Goal: Book appointment/travel/reservation

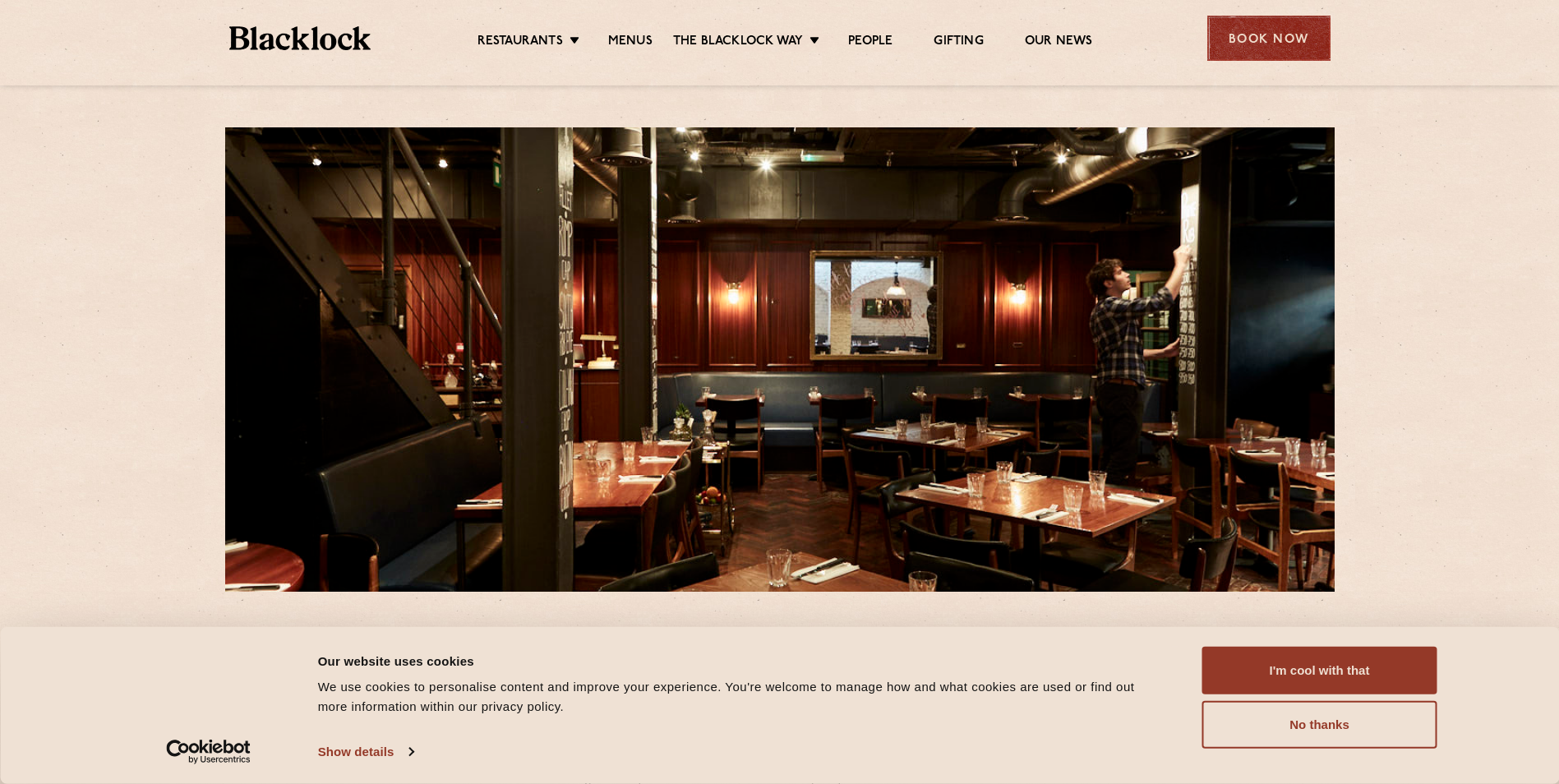
click at [1223, 43] on div "Book Now" at bounding box center [1268, 37] width 123 height 45
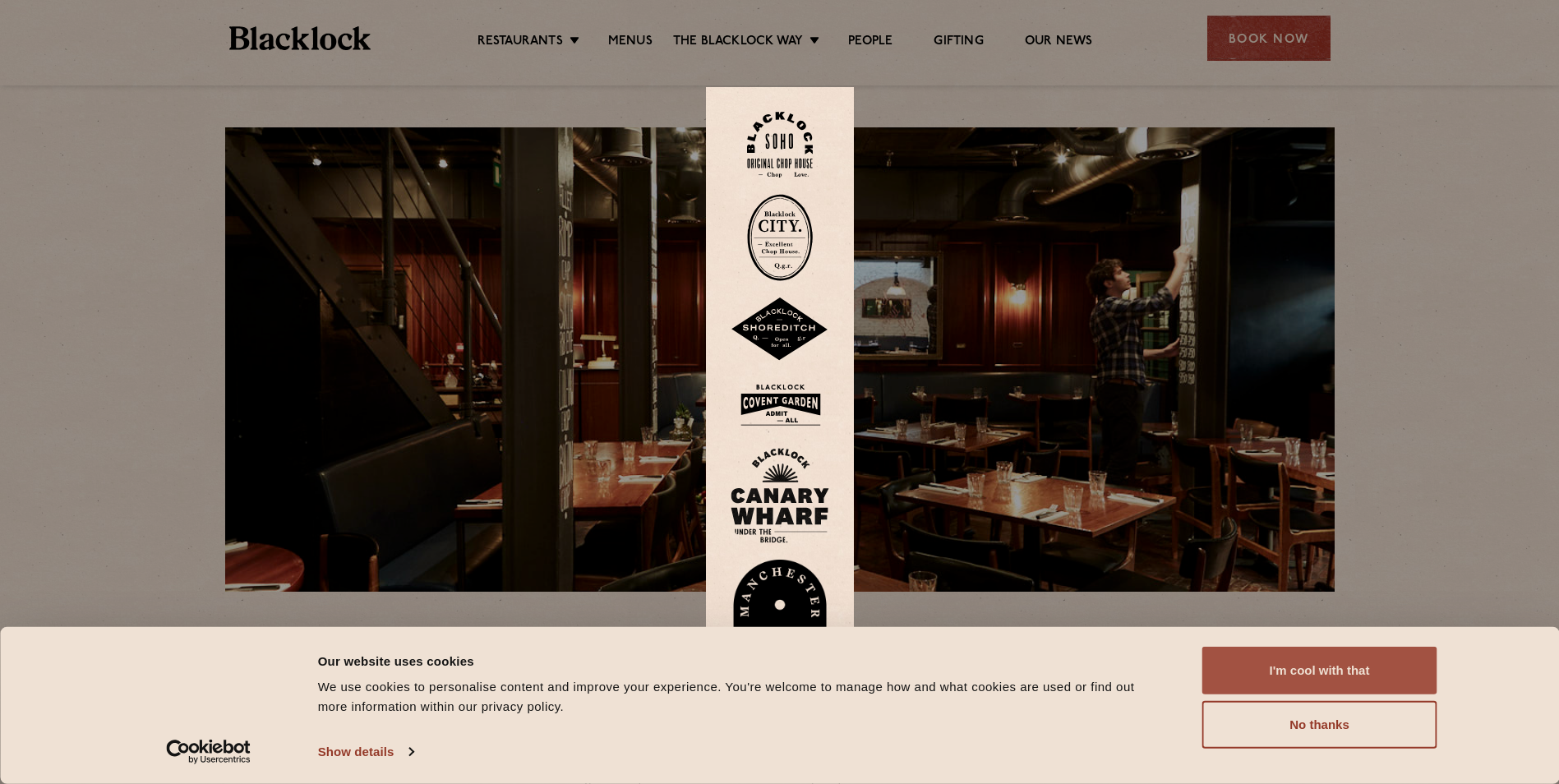
click at [1327, 682] on button "I'm cool with that" at bounding box center [1320, 671] width 235 height 48
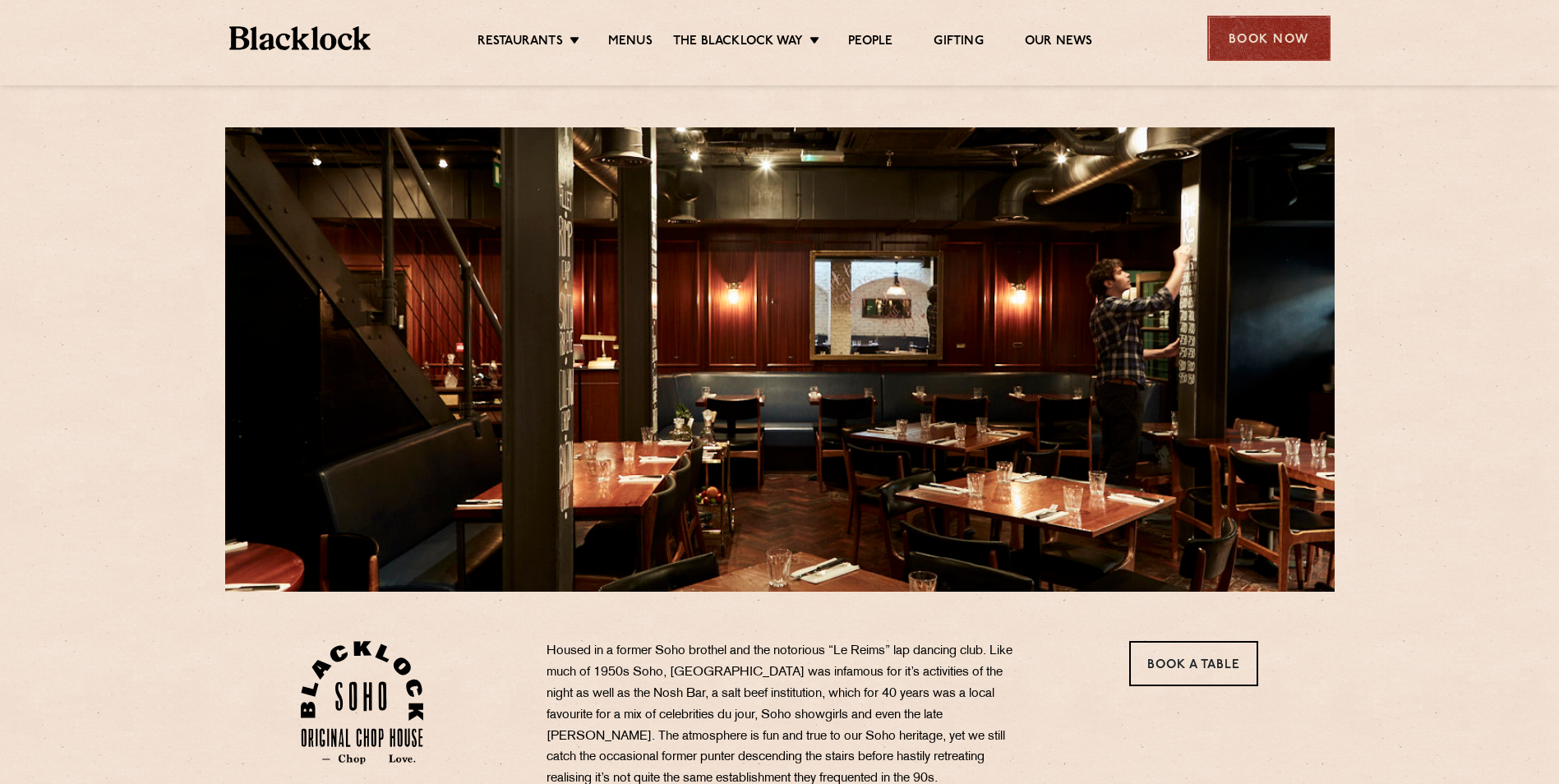
click at [1251, 50] on div "Book Now" at bounding box center [1268, 37] width 123 height 45
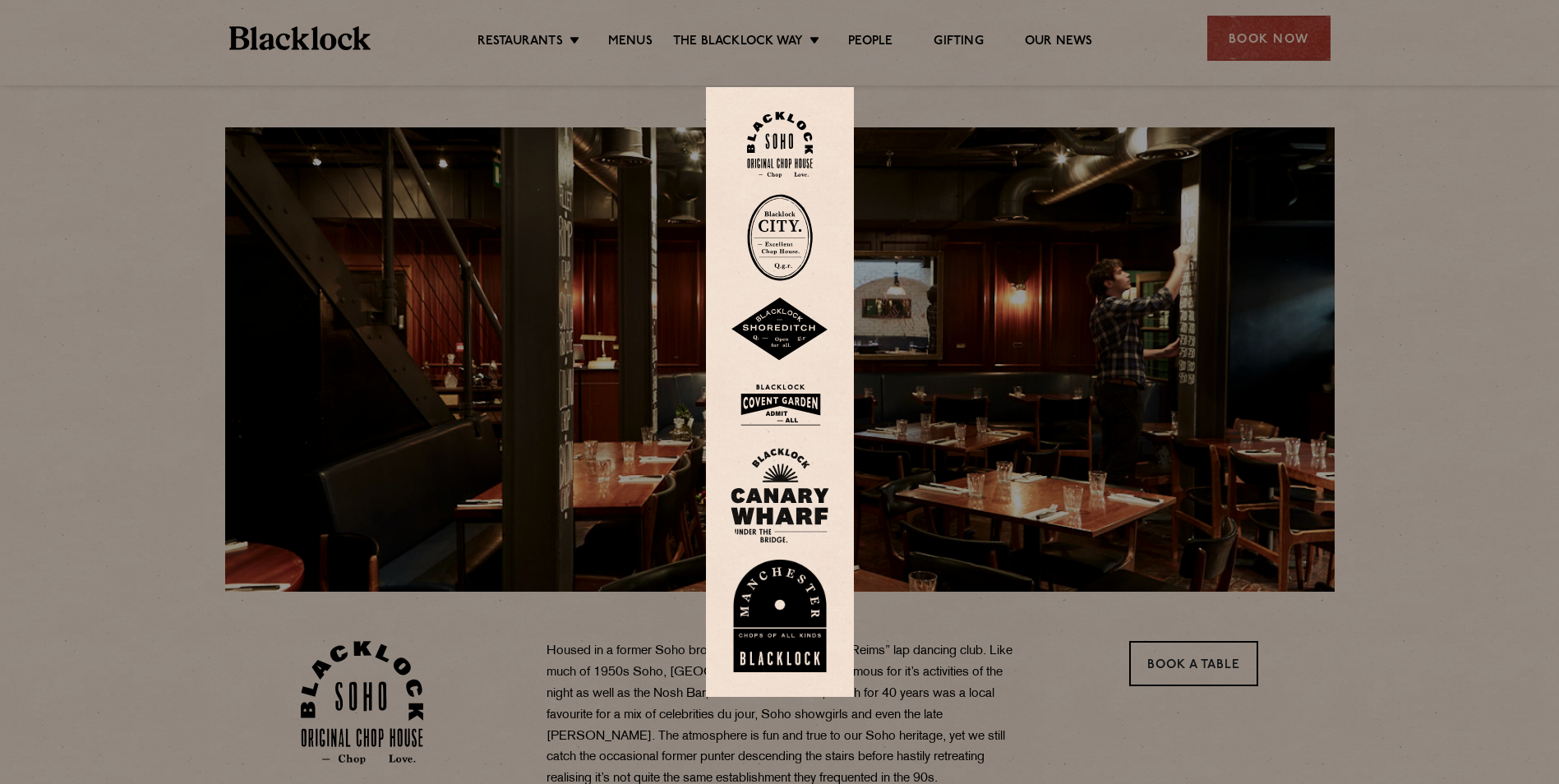
click at [804, 132] on img at bounding box center [780, 145] width 66 height 67
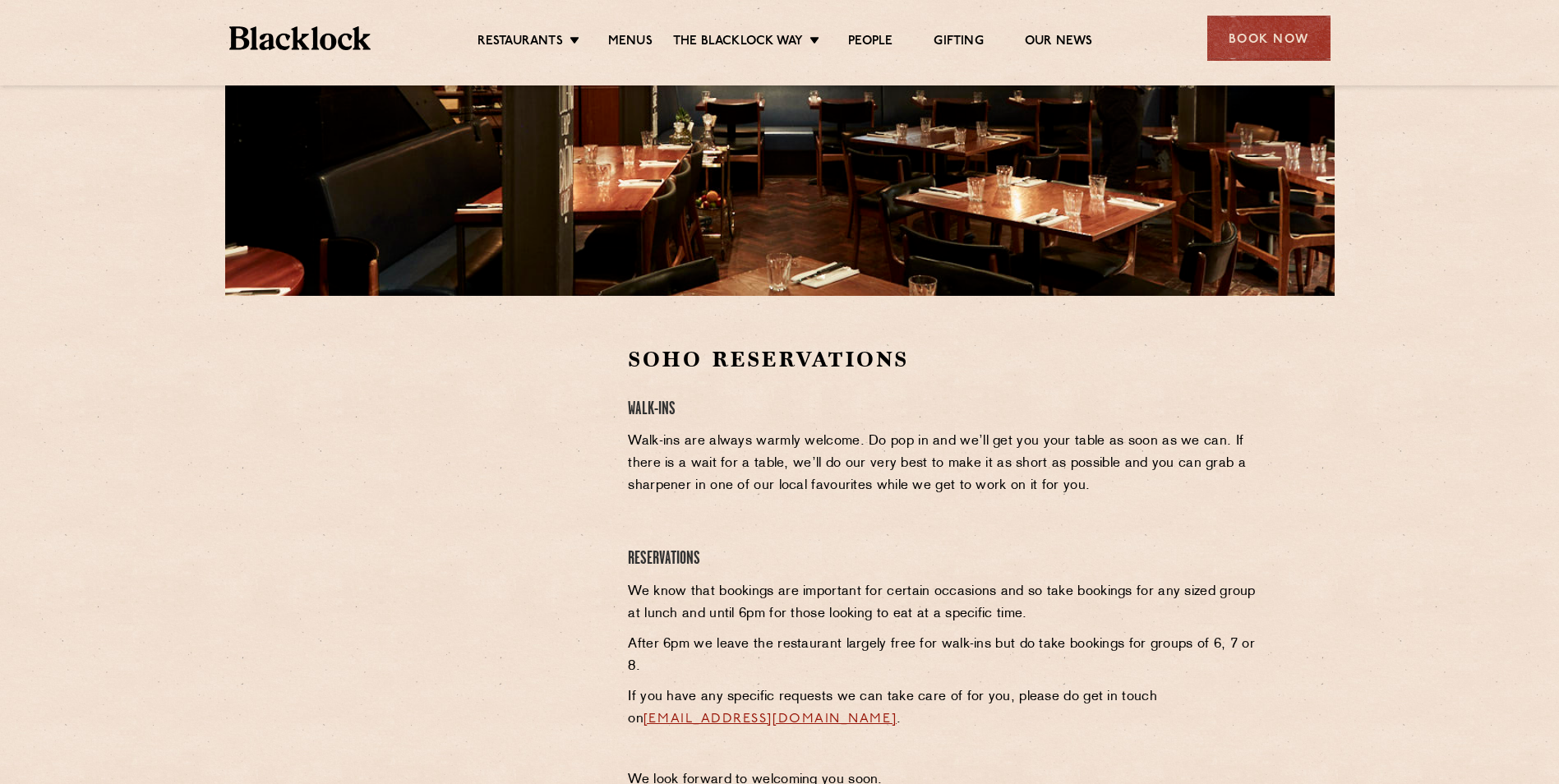
scroll to position [493, 0]
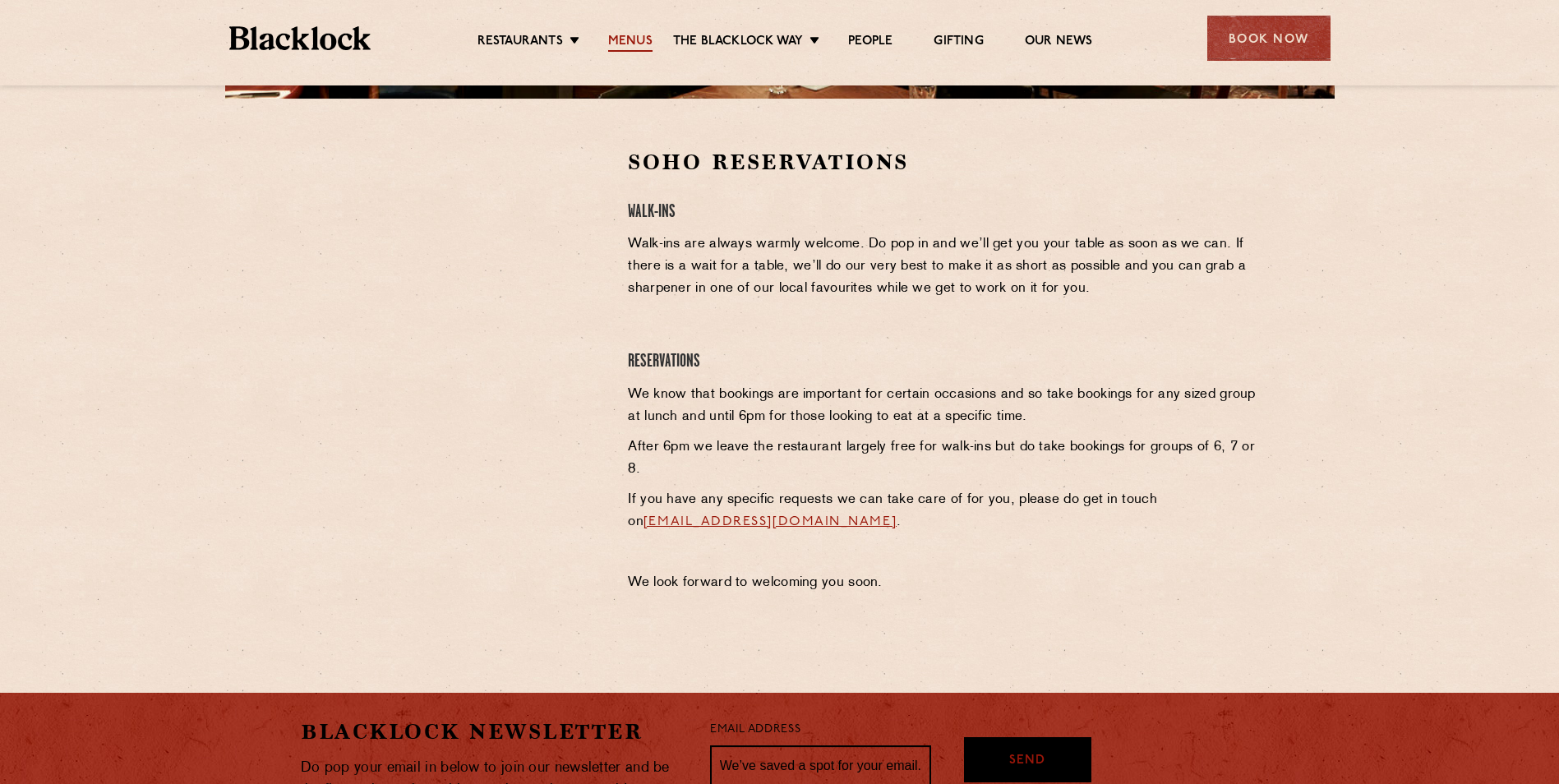
click at [618, 37] on link "Menus" at bounding box center [630, 42] width 45 height 18
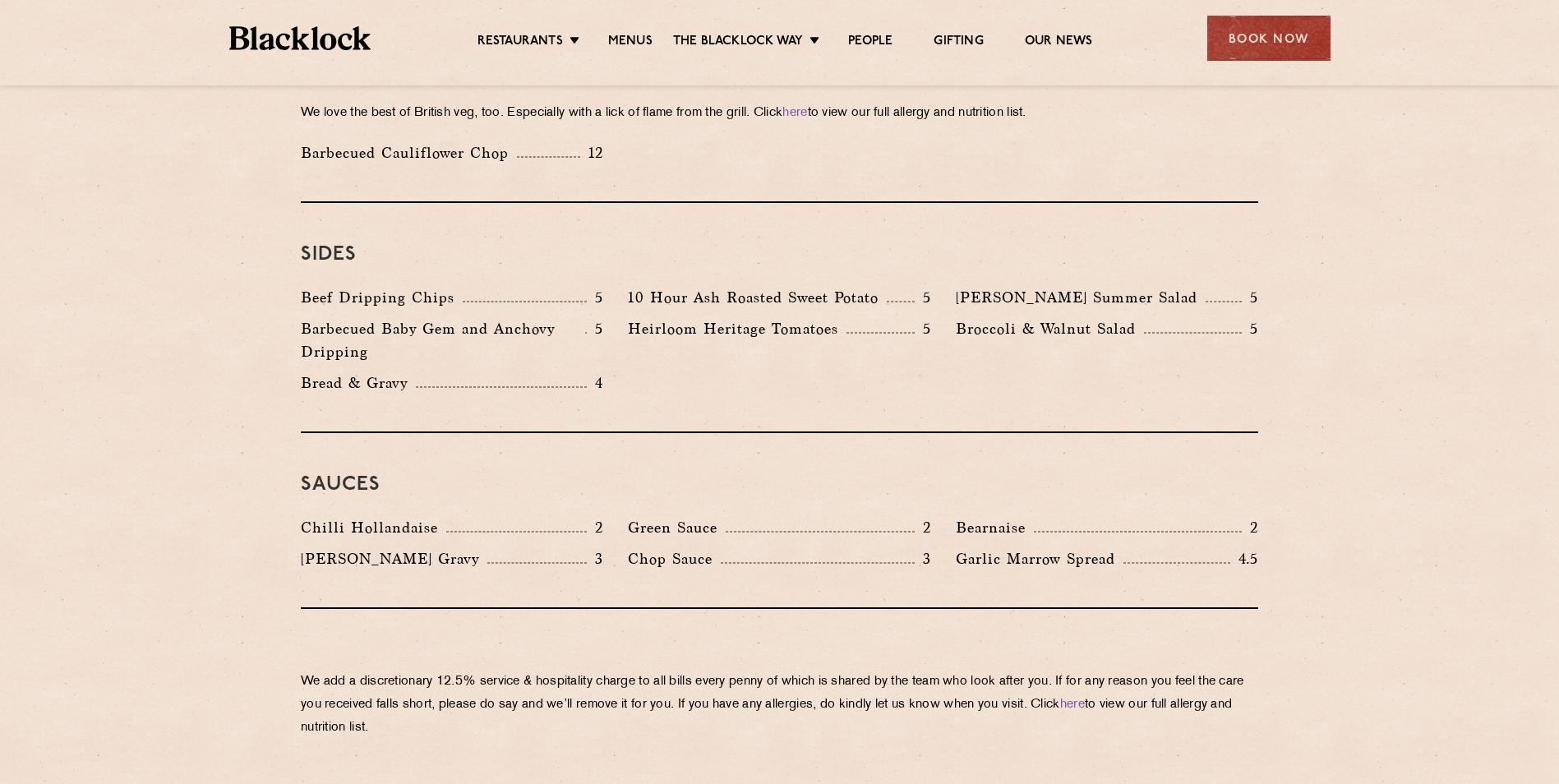
scroll to position [2547, 0]
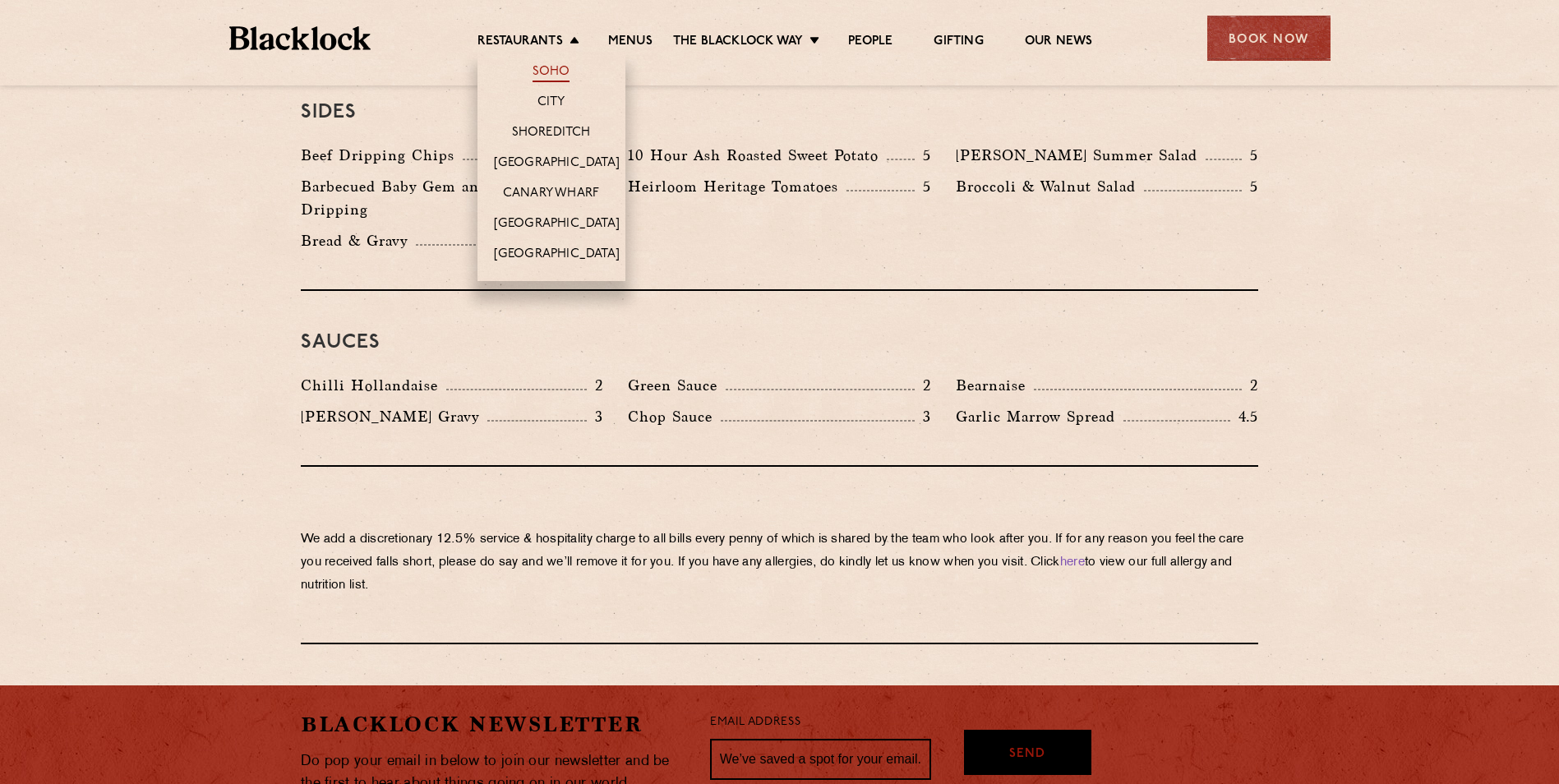
click at [559, 73] on link "Soho" at bounding box center [552, 72] width 38 height 18
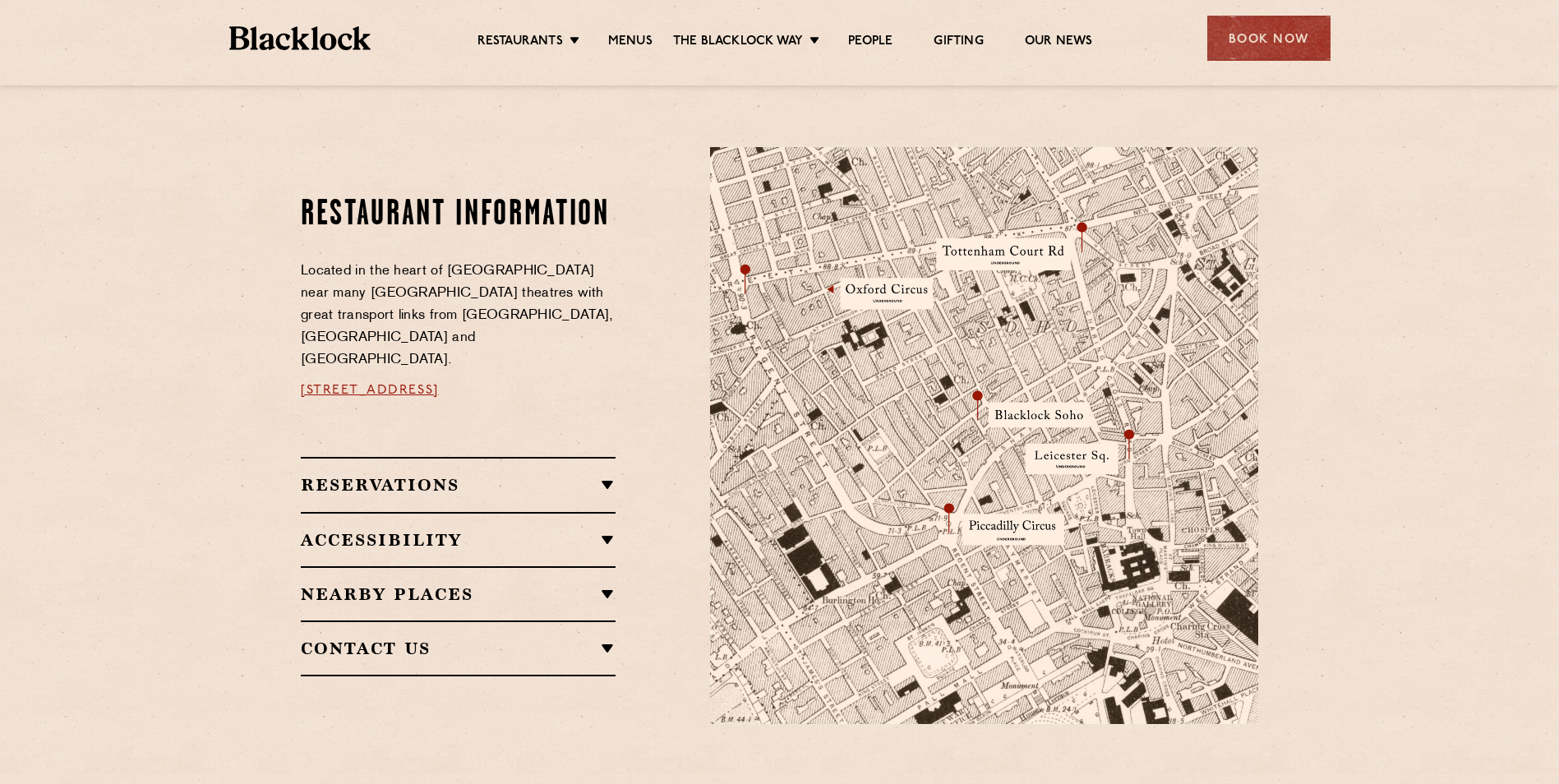
scroll to position [822, 0]
click at [576, 473] on h2 "Reservations" at bounding box center [458, 483] width 314 height 20
